Goal: Check status: Check status

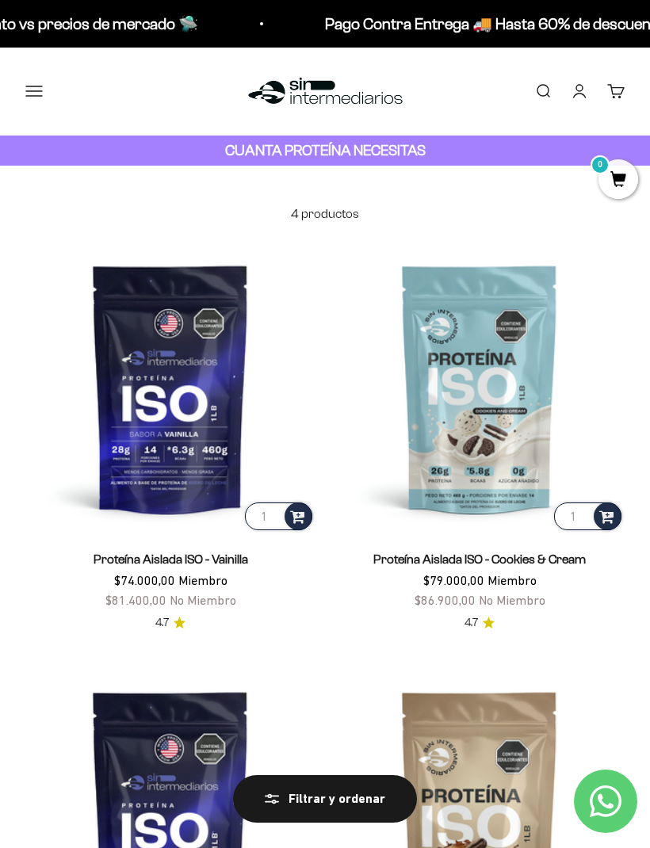
click at [43, 82] on button "Menú" at bounding box center [33, 90] width 17 height 17
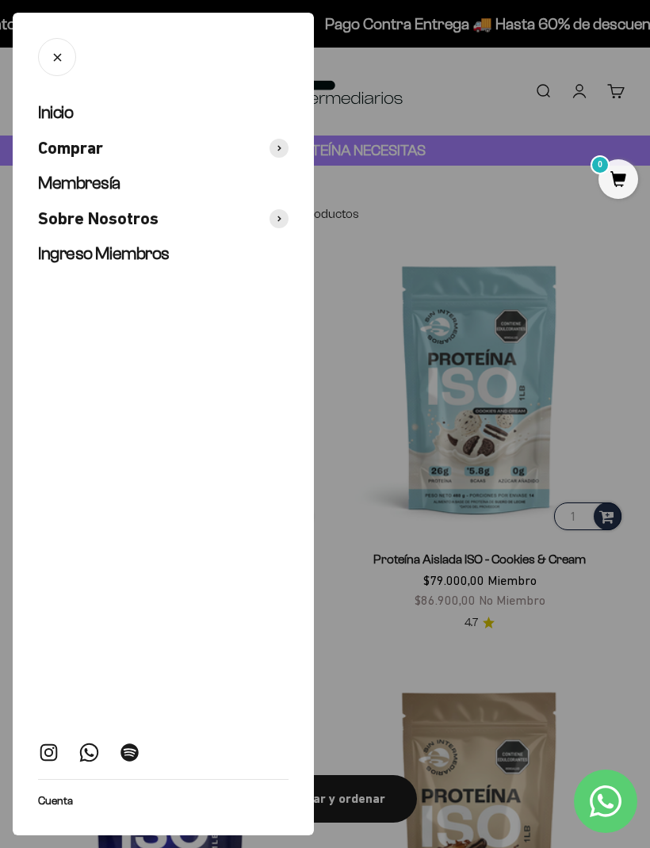
click at [129, 116] on link "Inicio" at bounding box center [163, 112] width 250 height 23
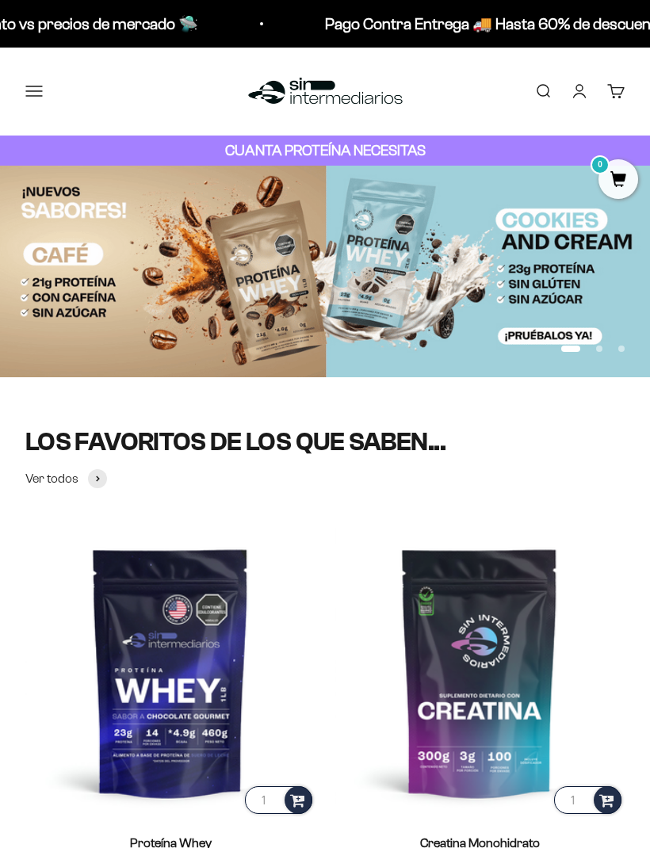
click at [573, 100] on link "Cuenta" at bounding box center [579, 90] width 17 height 17
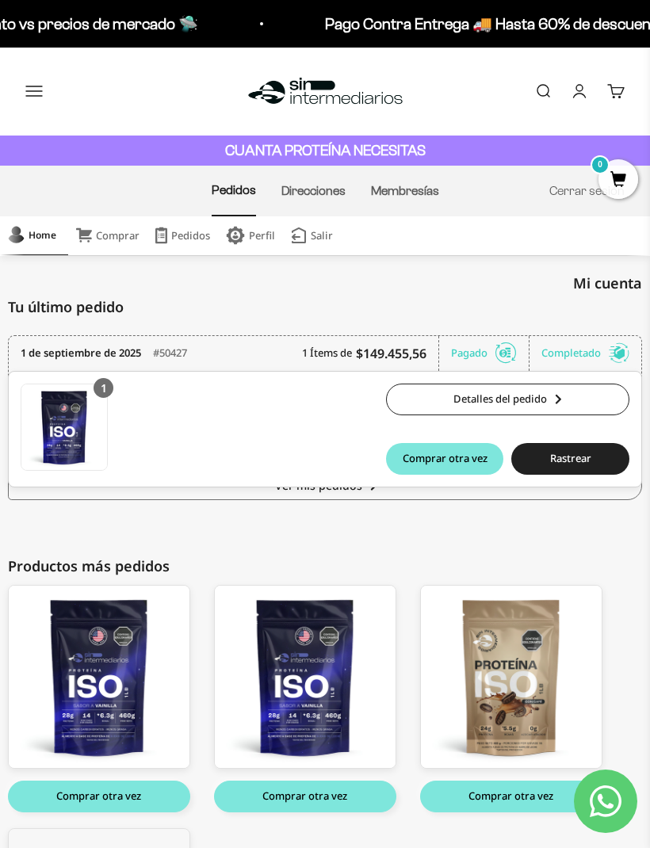
scroll to position [2, 0]
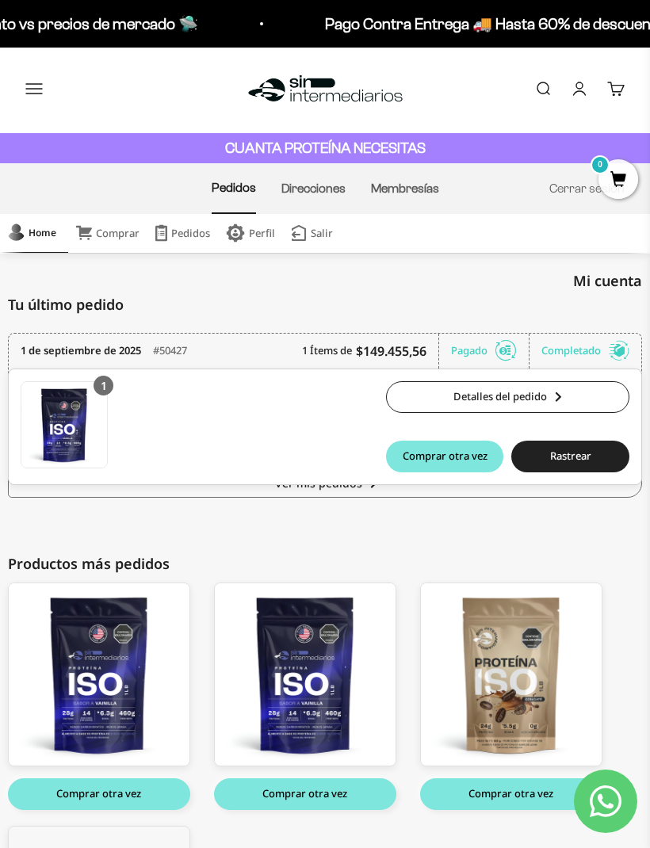
click at [505, 398] on link "Detalles del pedido" at bounding box center [507, 397] width 243 height 32
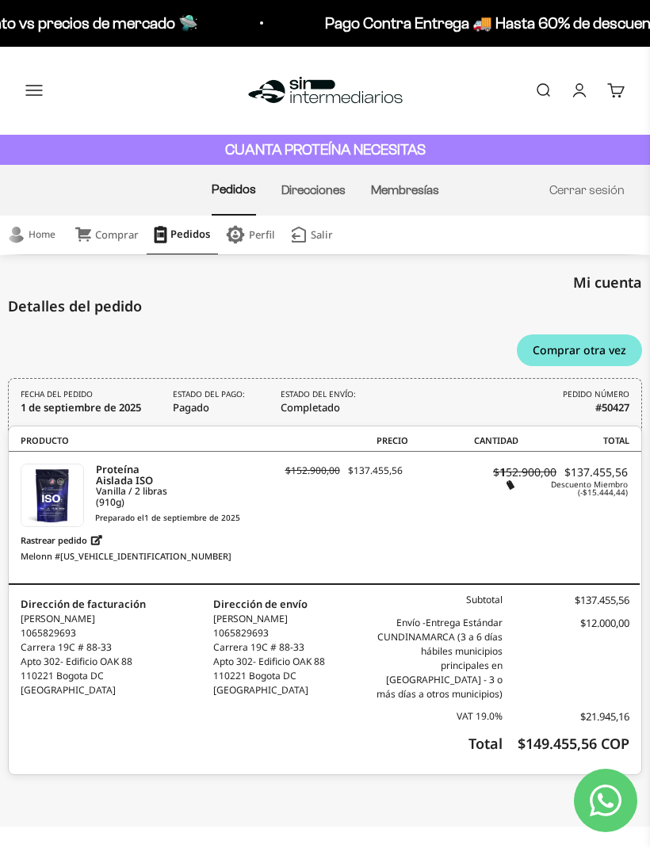
click at [90, 547] on link "Rastrear pedido" at bounding box center [62, 541] width 82 height 20
